Goal: Task Accomplishment & Management: Complete application form

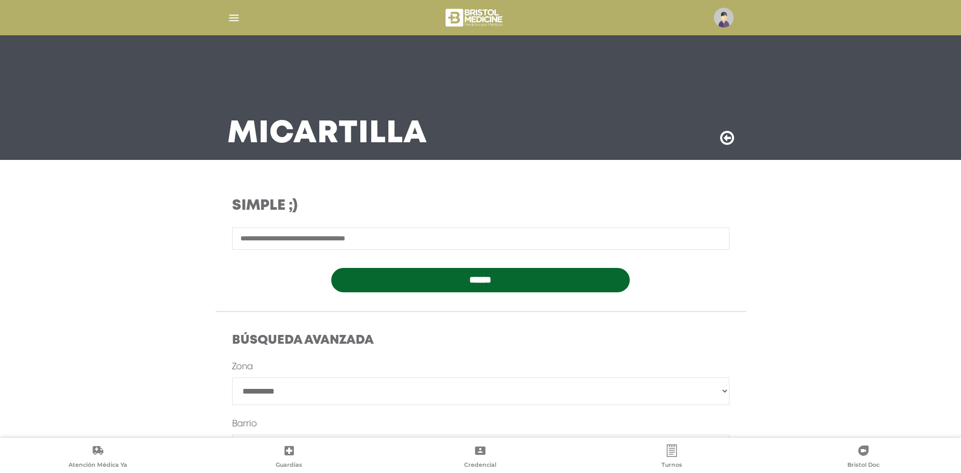
click at [232, 18] on img "button" at bounding box center [233, 17] width 13 height 13
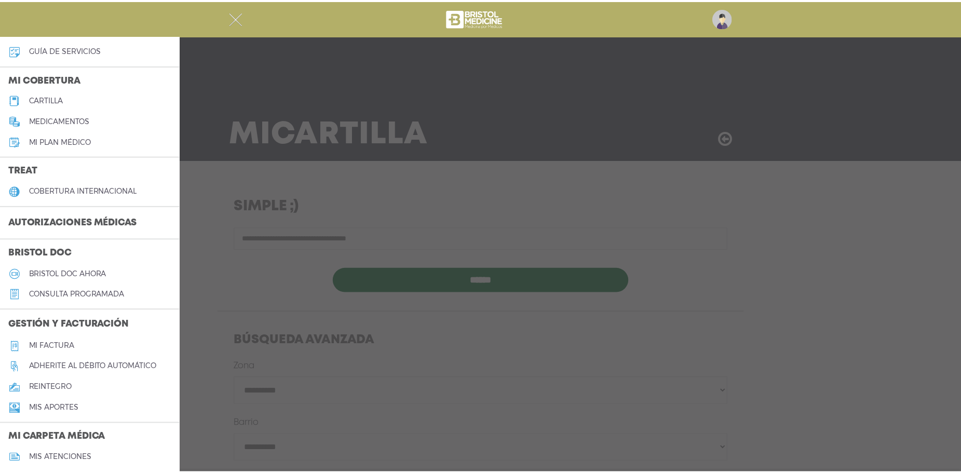
scroll to position [104, 0]
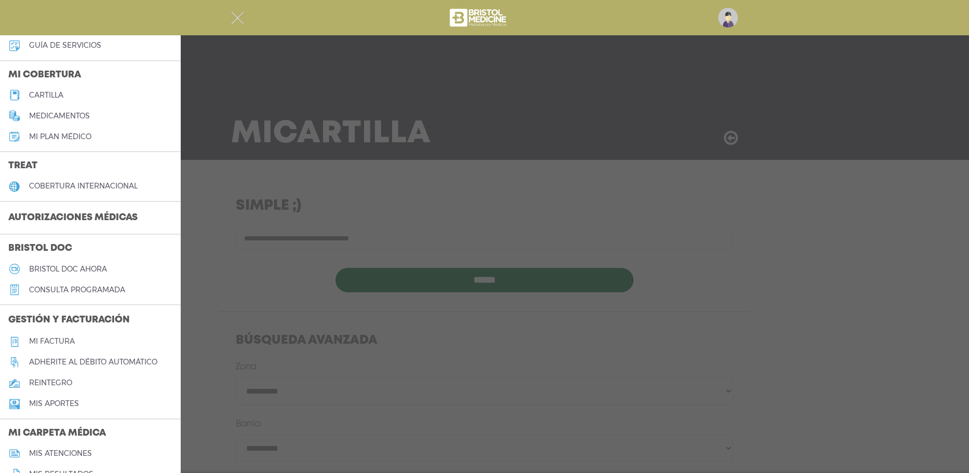
click at [42, 384] on h5 "reintegro" at bounding box center [50, 383] width 43 height 9
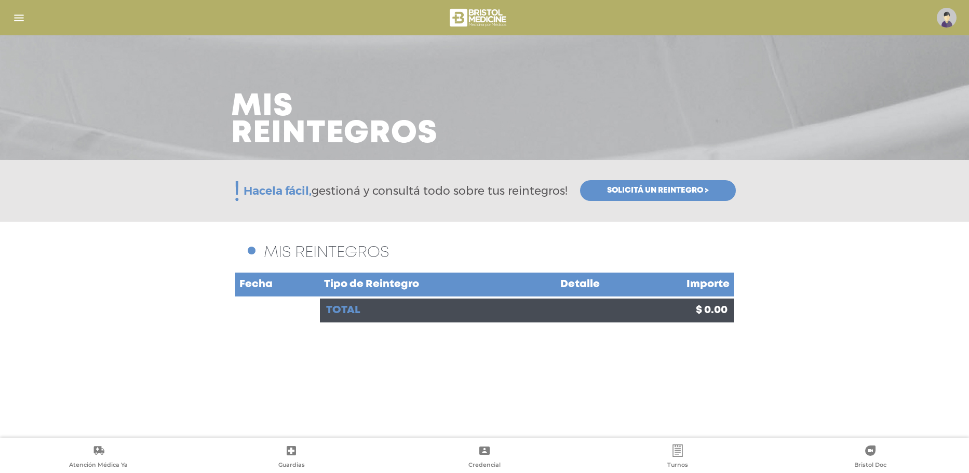
click at [607, 191] on span "Solicitá un reintegro >" at bounding box center [658, 190] width 102 height 9
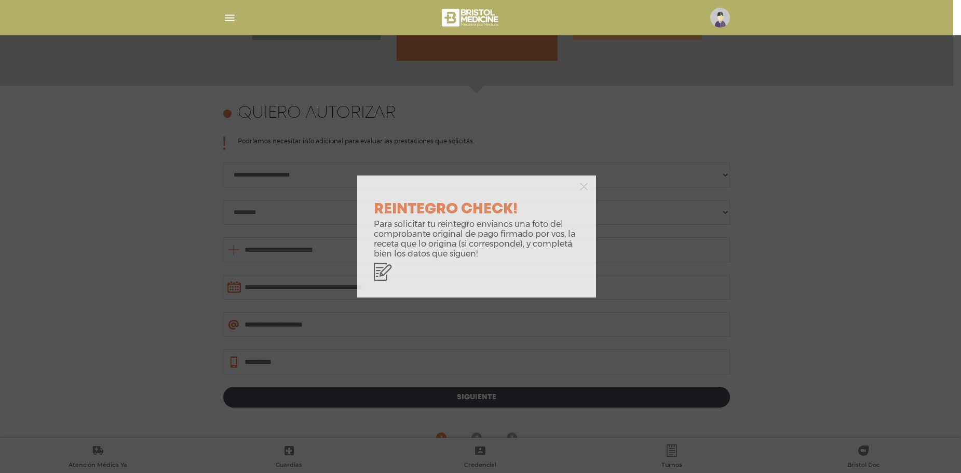
scroll to position [451, 0]
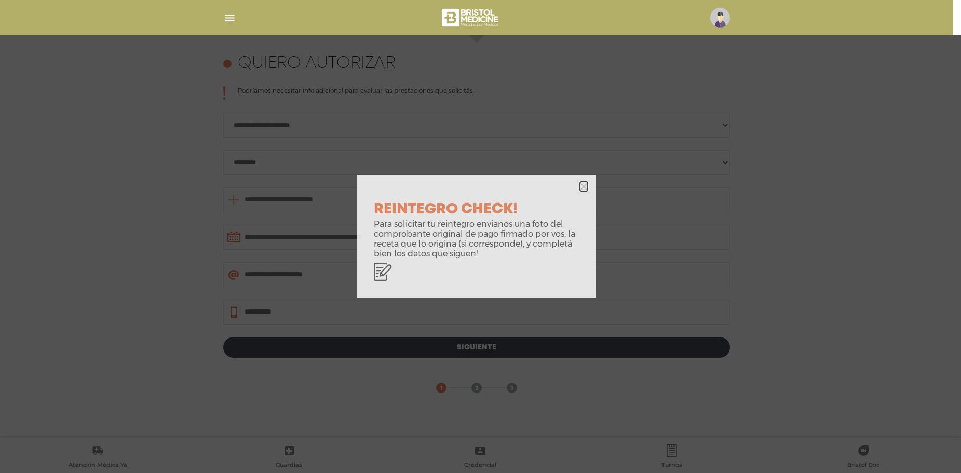
click at [582, 187] on icon "button" at bounding box center [584, 187] width 8 height 8
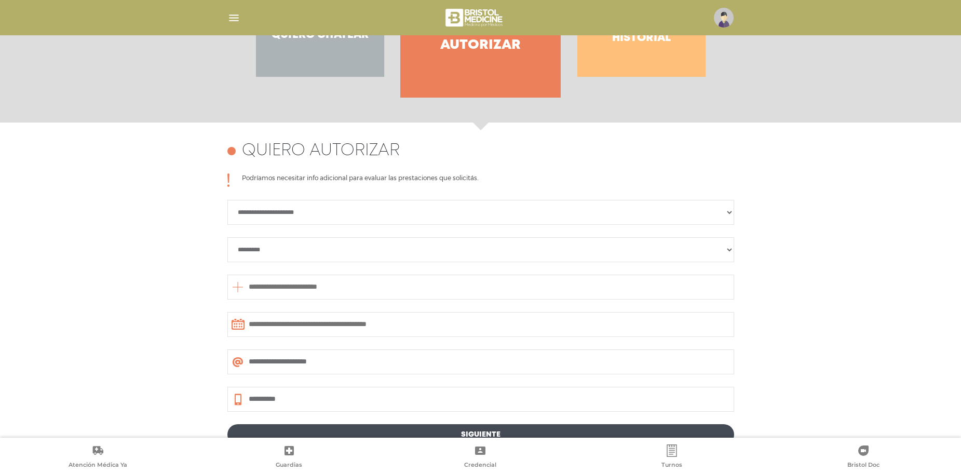
scroll to position [243, 0]
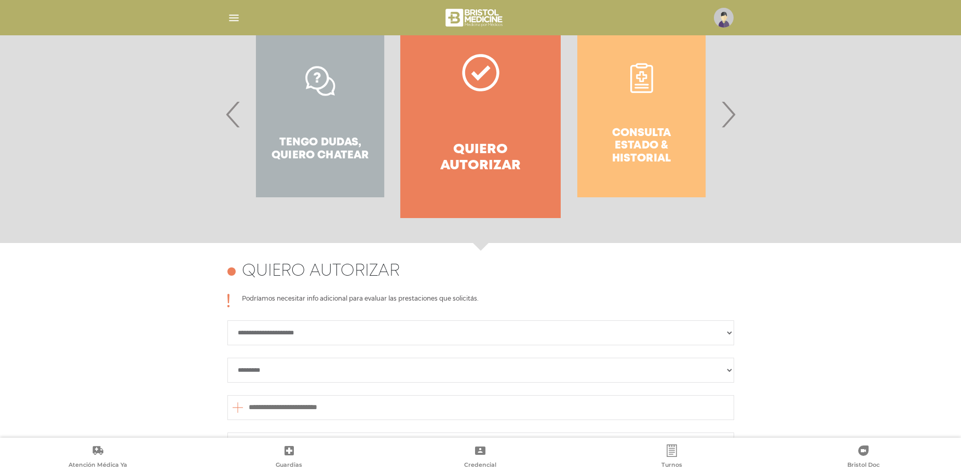
click at [621, 131] on div "Consulta estado & historial" at bounding box center [641, 114] width 160 height 208
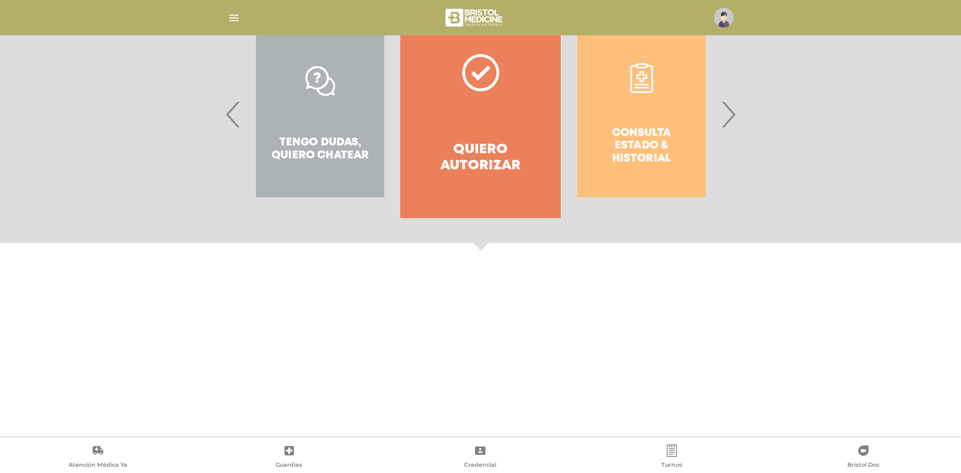
scroll to position [48, 0]
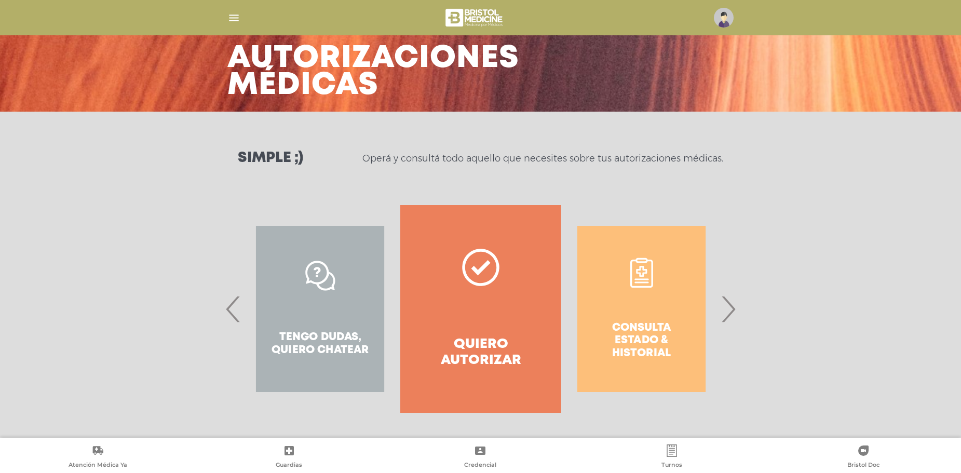
click at [629, 315] on div "Consulta estado & historial" at bounding box center [641, 309] width 160 height 208
click at [734, 308] on span "›" at bounding box center [728, 309] width 20 height 56
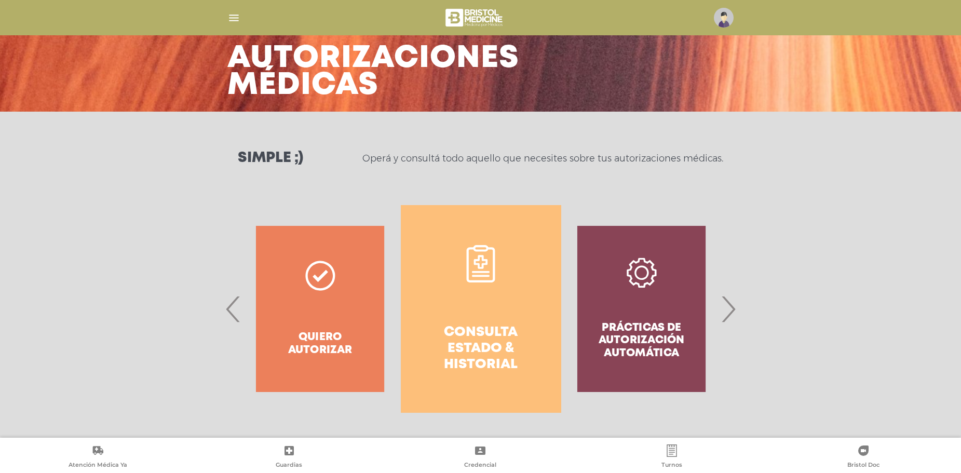
click at [482, 317] on link "Consulta estado & historial" at bounding box center [481, 309] width 160 height 208
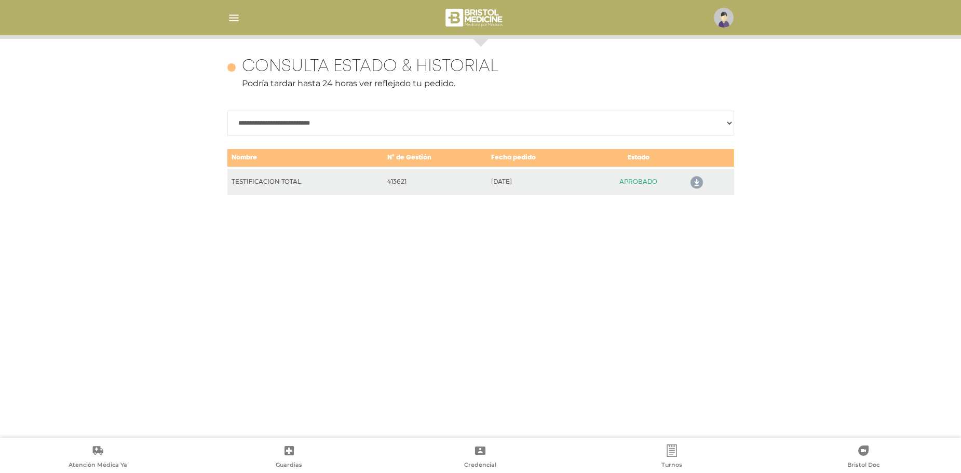
scroll to position [451, 0]
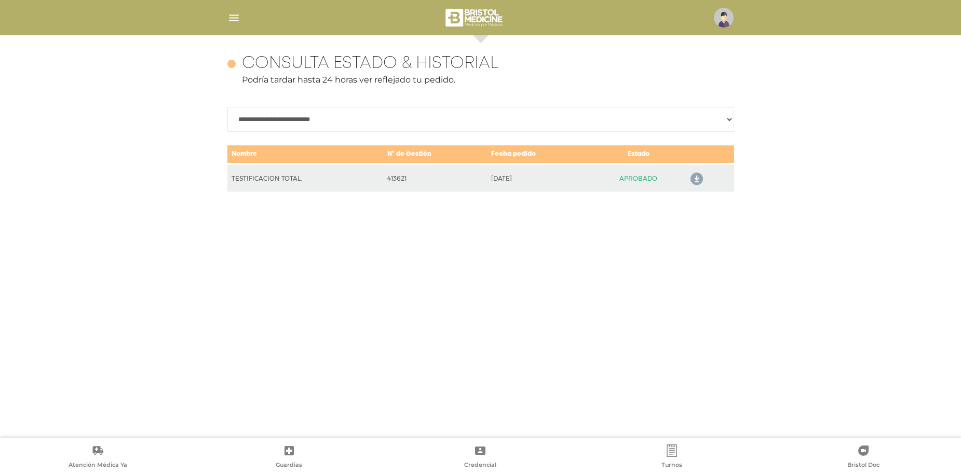
click at [590, 124] on select "**********" at bounding box center [480, 119] width 507 height 25
select select "**********"
click at [227, 107] on select "**********" at bounding box center [480, 119] width 507 height 25
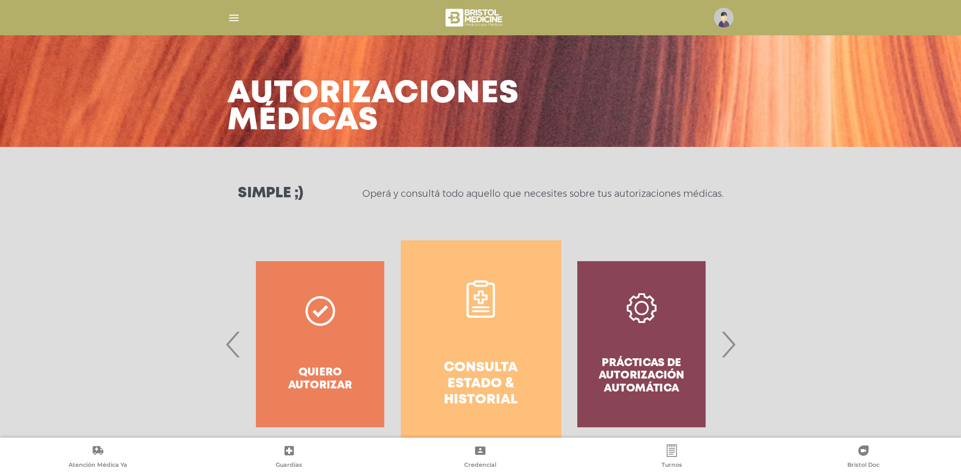
scroll to position [0, 0]
